Goal: Task Accomplishment & Management: Manage account settings

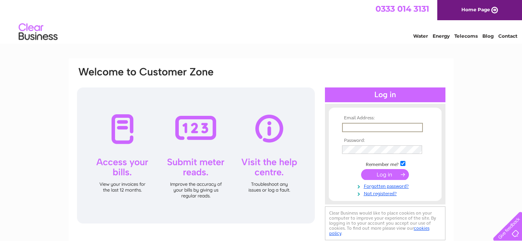
drag, startPoint x: 0, startPoint y: 0, endPoint x: 367, endPoint y: 128, distance: 388.9
click at [367, 128] on input "text" at bounding box center [382, 127] width 81 height 9
type input "landlaw9@gmail.com"
click at [384, 175] on input "submit" at bounding box center [385, 173] width 48 height 11
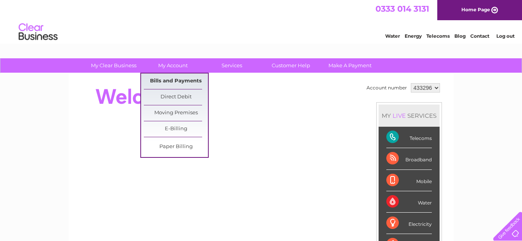
click at [178, 81] on link "Bills and Payments" at bounding box center [176, 81] width 64 height 16
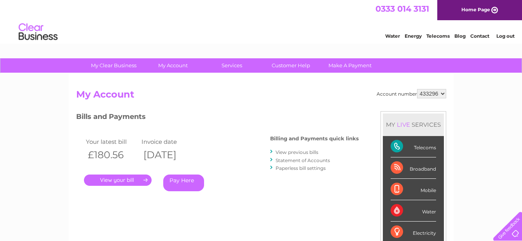
click at [127, 183] on link "." at bounding box center [118, 179] width 68 height 11
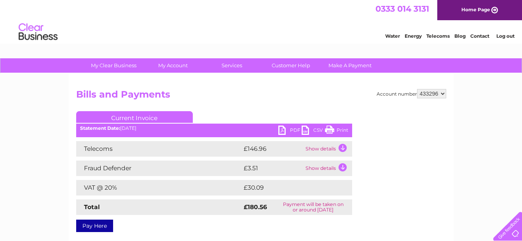
click at [330, 132] on link "Print" at bounding box center [336, 131] width 23 height 11
click at [506, 36] on link "Log out" at bounding box center [505, 36] width 18 height 6
